Goal: Task Accomplishment & Management: Use online tool/utility

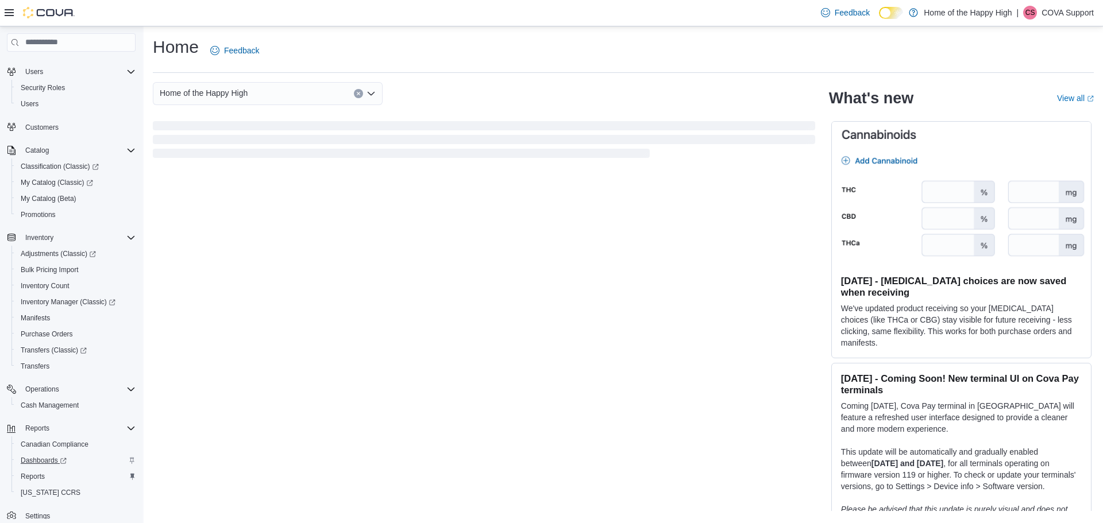
scroll to position [69, 0]
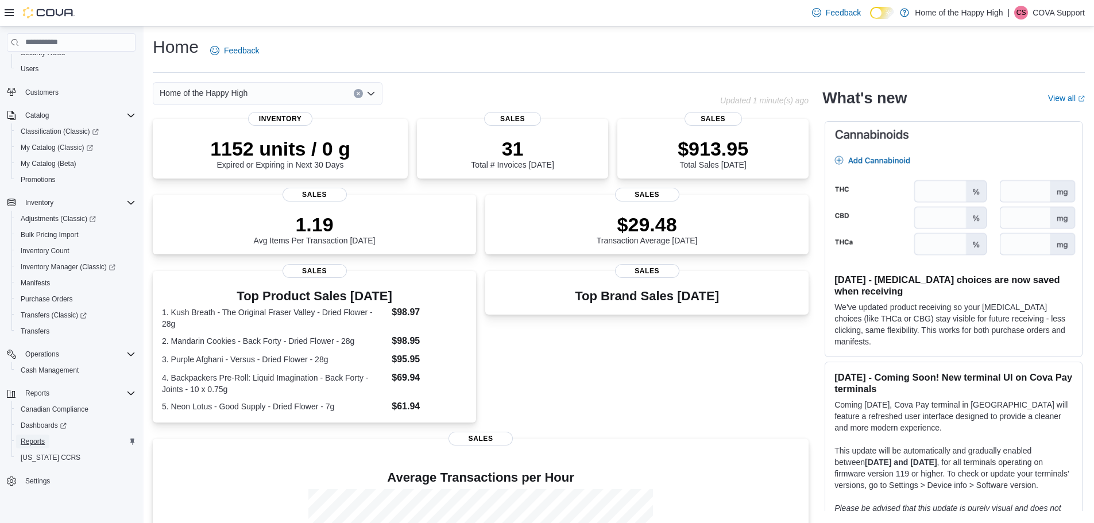
click at [41, 438] on span "Reports" at bounding box center [33, 441] width 24 height 9
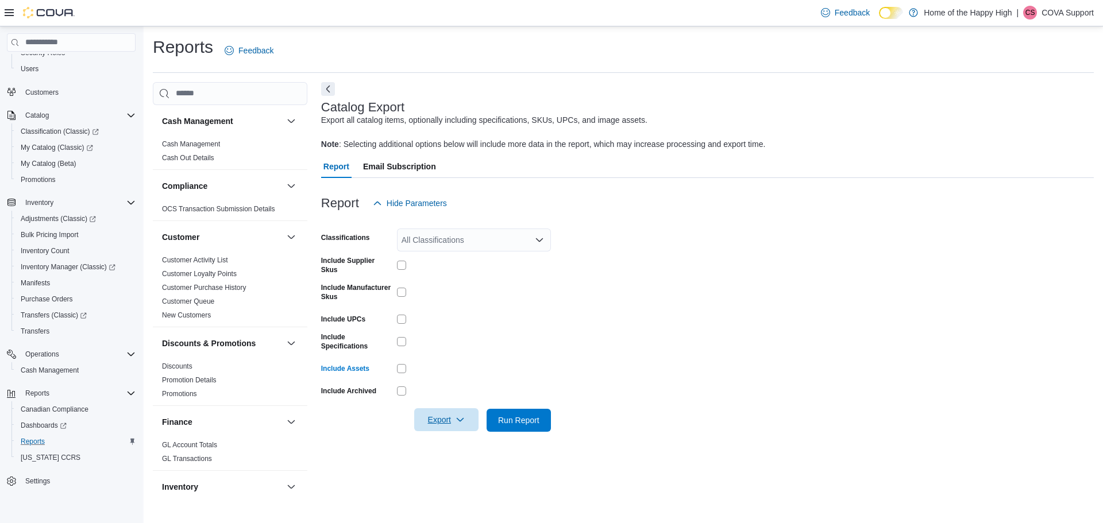
click at [451, 420] on span "Export" at bounding box center [446, 419] width 51 height 23
click at [458, 440] on span "Export to Excel" at bounding box center [448, 443] width 52 height 9
click at [67, 144] on span "My Catalog (Classic)" at bounding box center [57, 147] width 72 height 9
